Goal: Check status: Check status

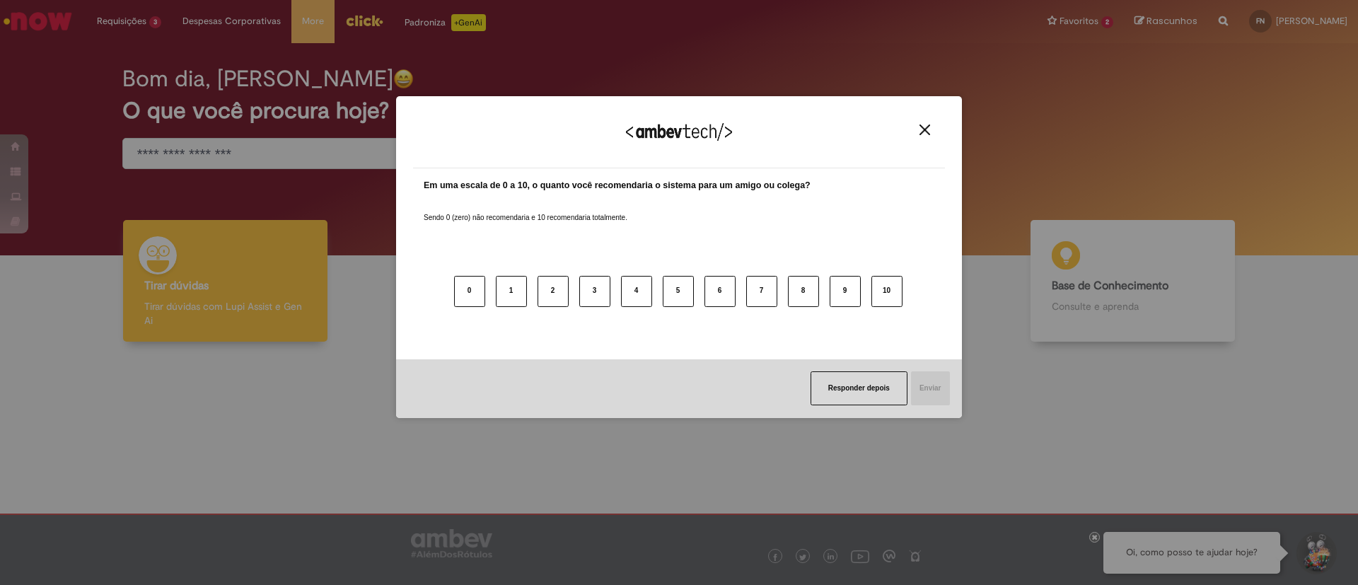
click at [918, 127] on button "Close" at bounding box center [924, 130] width 19 height 12
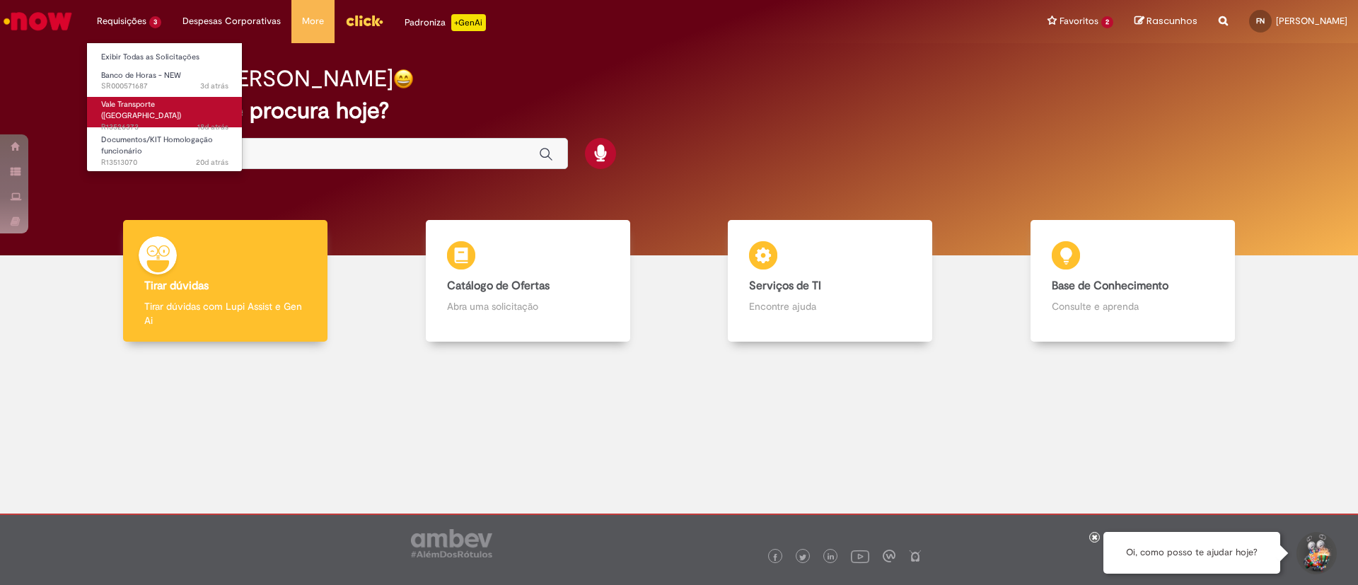
click at [170, 122] on span "18d atrás 18 dias atrás R13526373" at bounding box center [164, 127] width 127 height 11
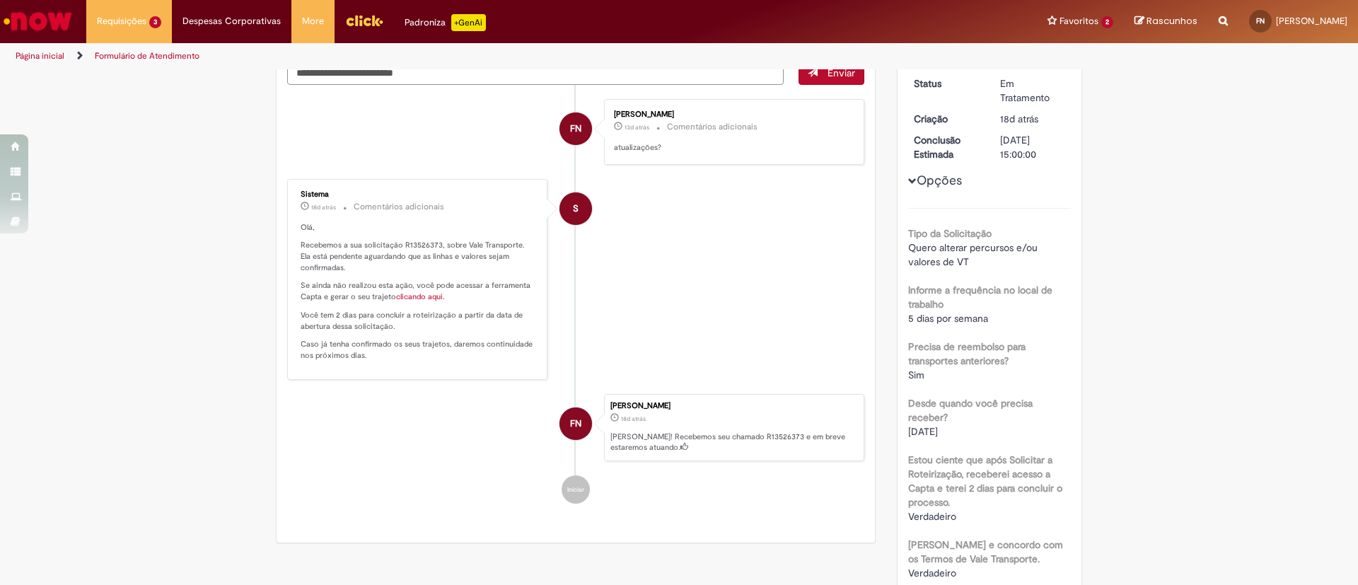
scroll to position [57, 0]
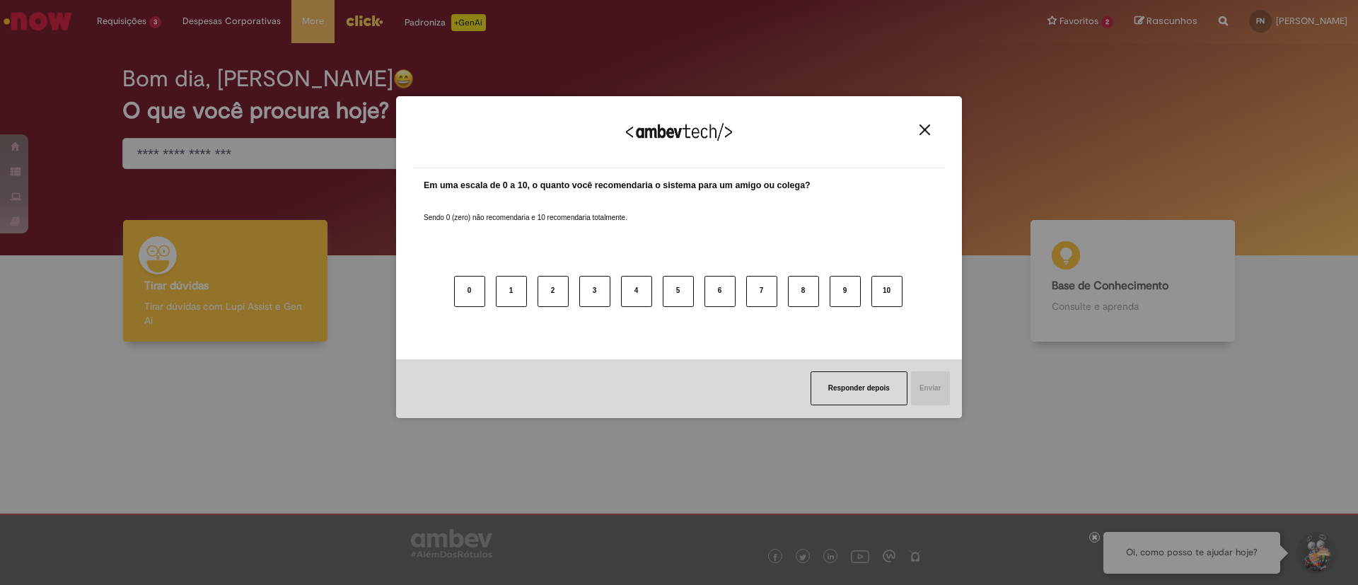
click at [939, 126] on div "Agradecemos seu feedback!" at bounding box center [679, 140] width 532 height 55
click at [930, 129] on button "Close" at bounding box center [924, 130] width 19 height 12
